Goal: Information Seeking & Learning: Learn about a topic

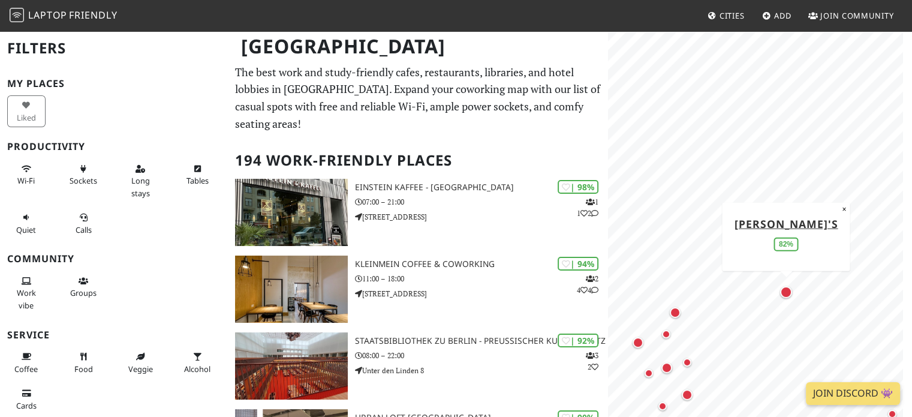
click at [784, 299] on div "Map marker" at bounding box center [786, 292] width 17 height 17
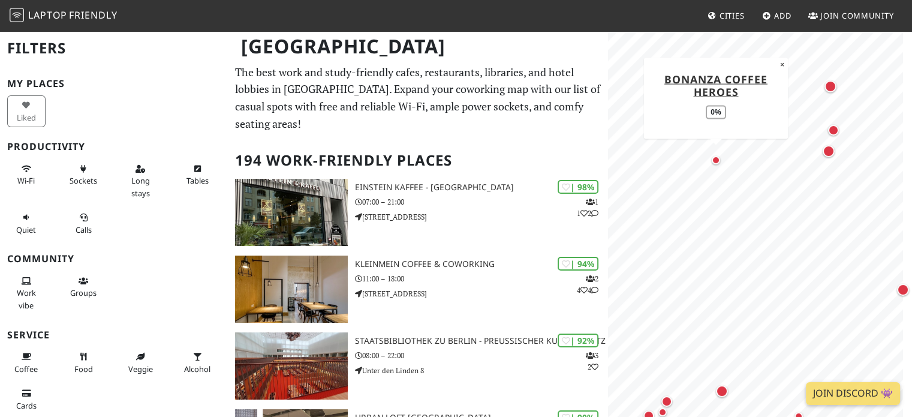
click at [713, 157] on div "Map marker" at bounding box center [716, 160] width 8 height 8
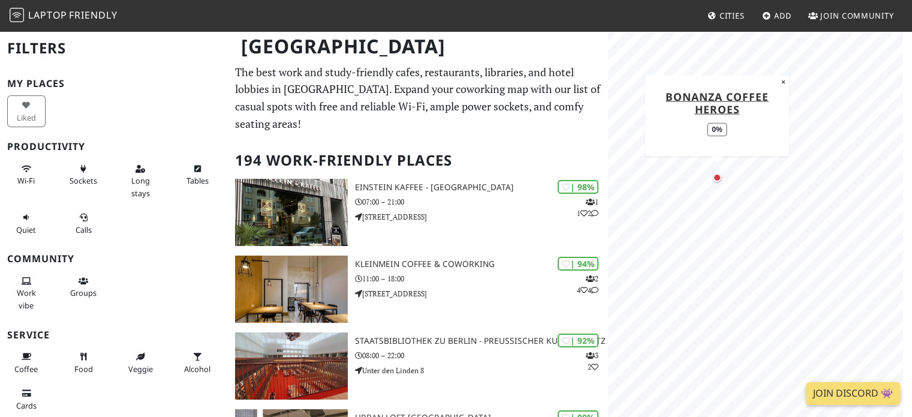
click at [714, 180] on div "Map marker" at bounding box center [717, 177] width 8 height 8
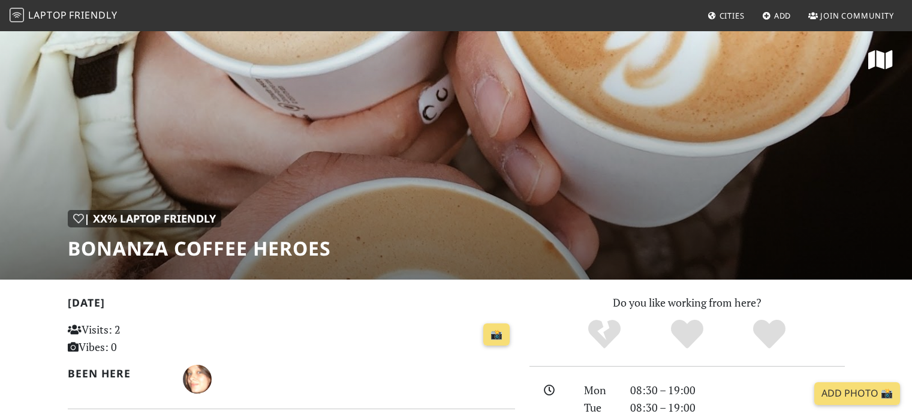
scroll to position [257, 0]
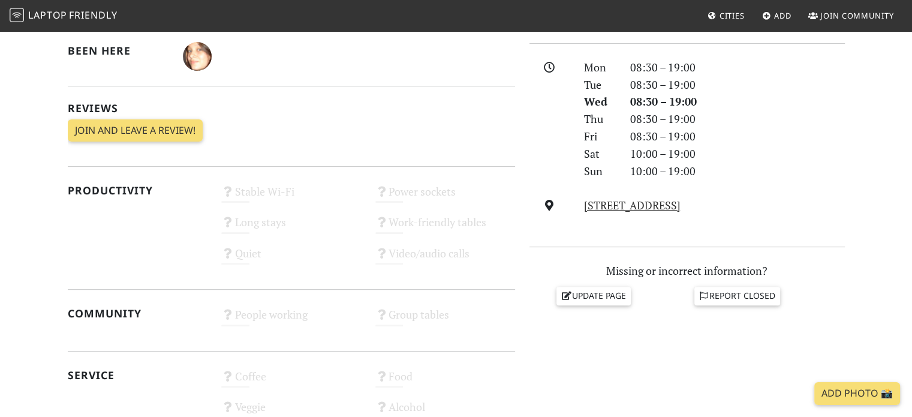
scroll to position [323, 0]
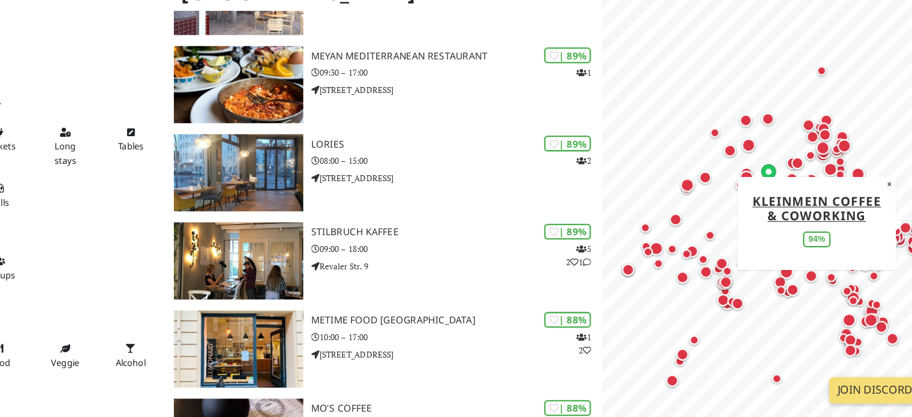
scroll to position [393, 0]
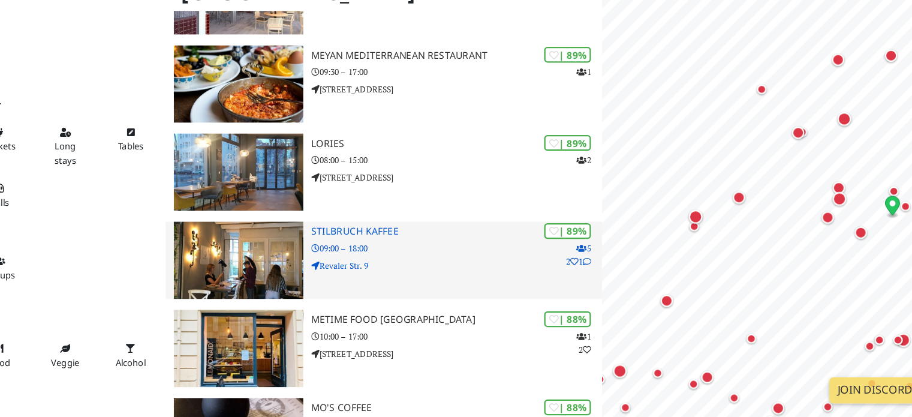
scroll to position [0, 0]
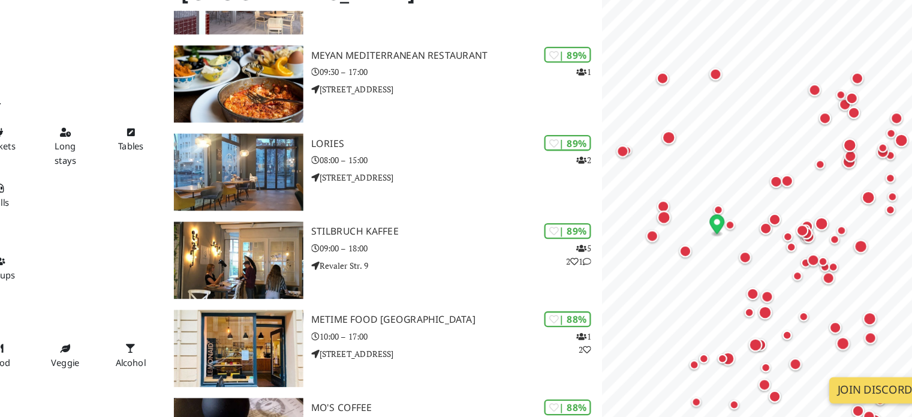
click at [826, 396] on link "Join Discord 👾" at bounding box center [853, 393] width 94 height 23
